Goal: Transaction & Acquisition: Subscribe to service/newsletter

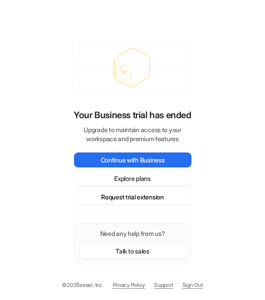
click at [131, 197] on button "Request trial extension" at bounding box center [132, 197] width 117 height 15
click at [141, 174] on button "Explore plans" at bounding box center [132, 178] width 117 height 15
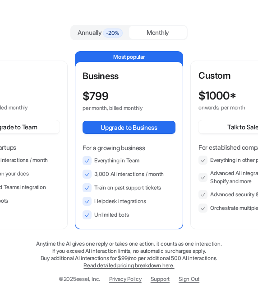
click at [154, 33] on div "Monthly" at bounding box center [158, 32] width 58 height 13
click at [139, 35] on div "Monthly" at bounding box center [158, 32] width 58 height 13
